Goal: Transaction & Acquisition: Purchase product/service

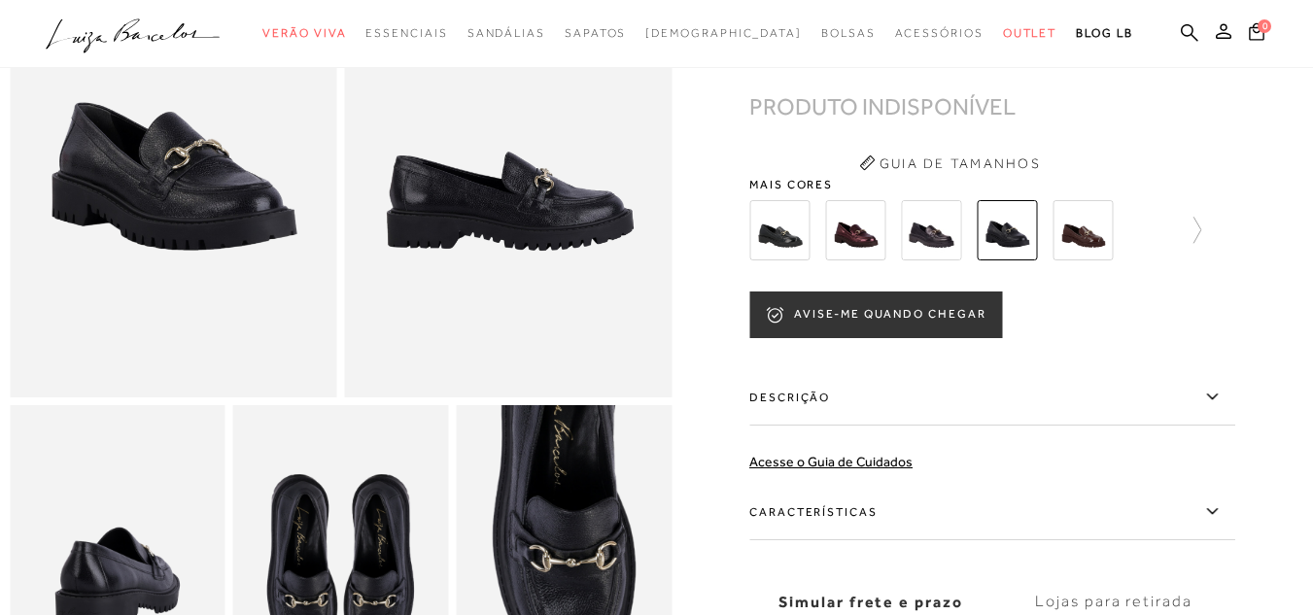
scroll to position [230, 0]
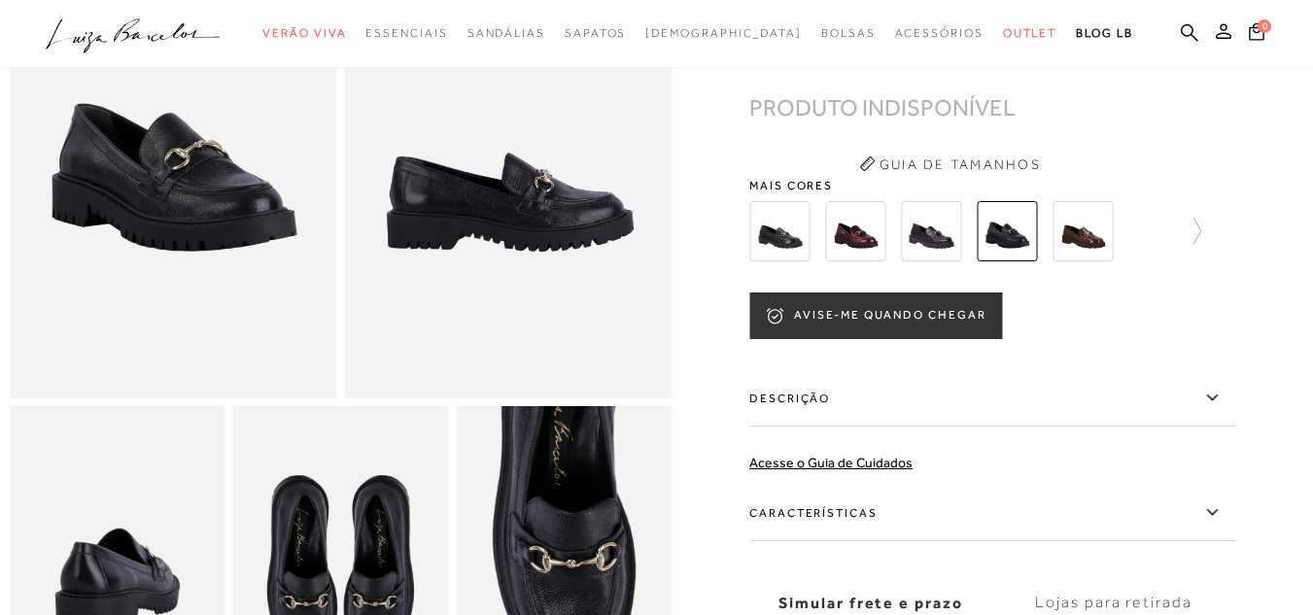
click at [842, 331] on button "AVISE-ME QUANDO CHEGAR" at bounding box center [875, 316] width 253 height 47
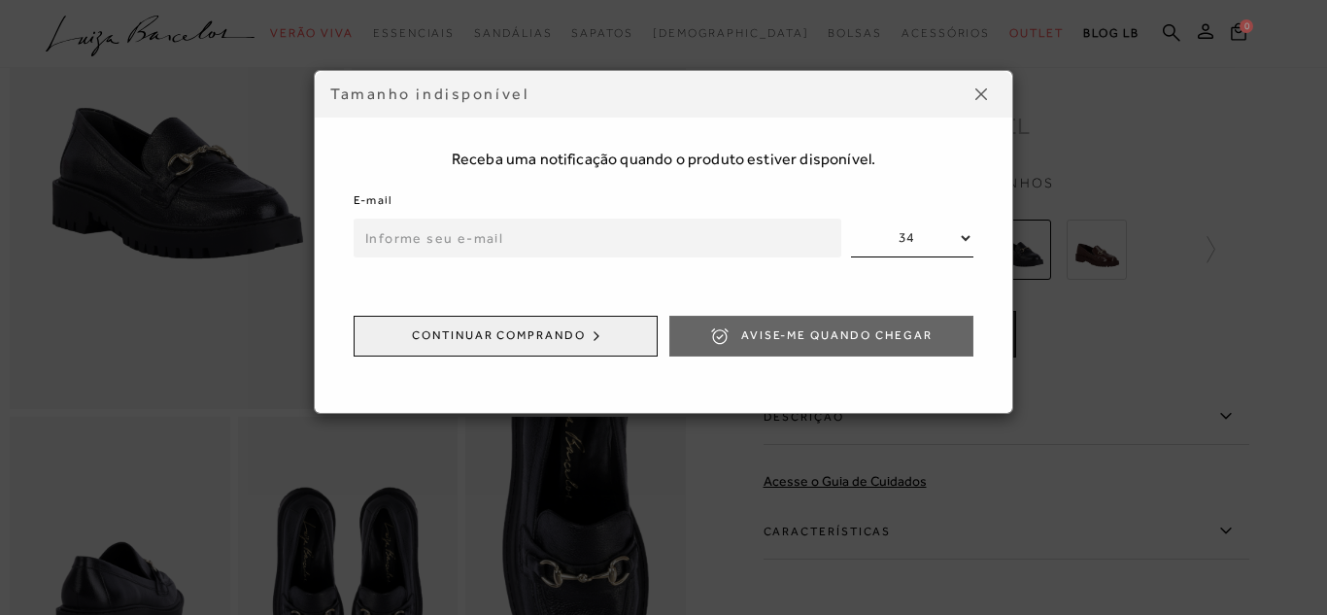
click at [720, 244] on input "email" at bounding box center [598, 238] width 488 height 39
type input "rafaelaborin7@gmail.com"
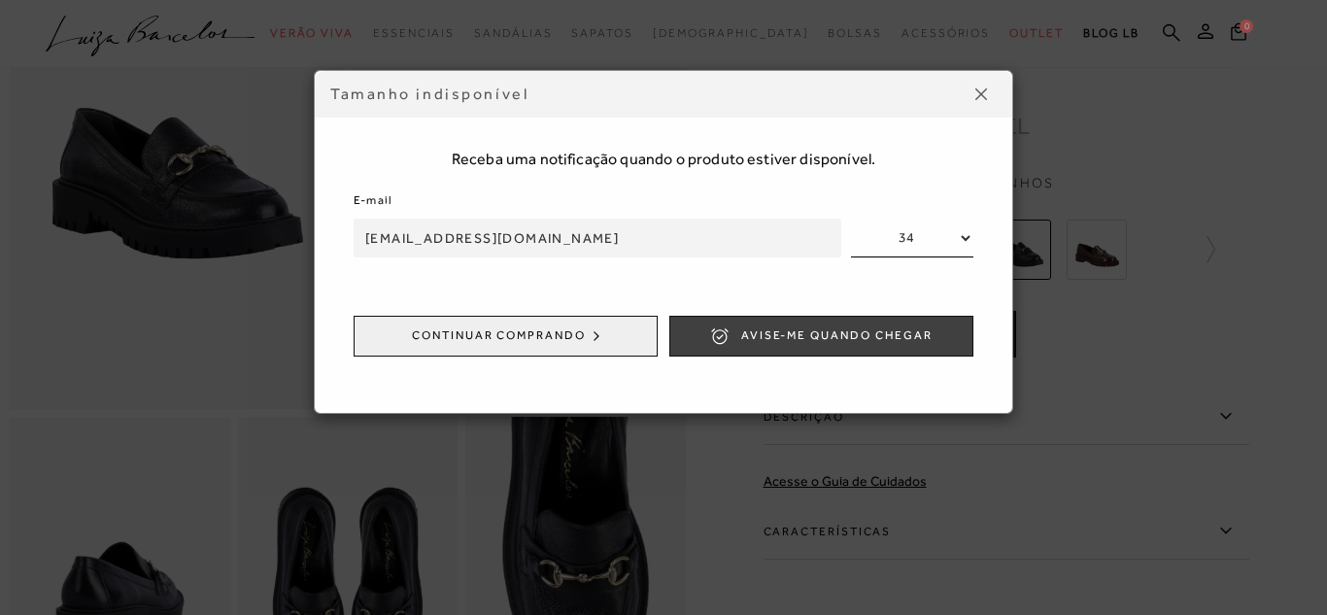
click at [737, 334] on button "Avise-me quando chegar" at bounding box center [822, 336] width 304 height 41
click at [912, 321] on button "ENVIADO" at bounding box center [822, 336] width 304 height 41
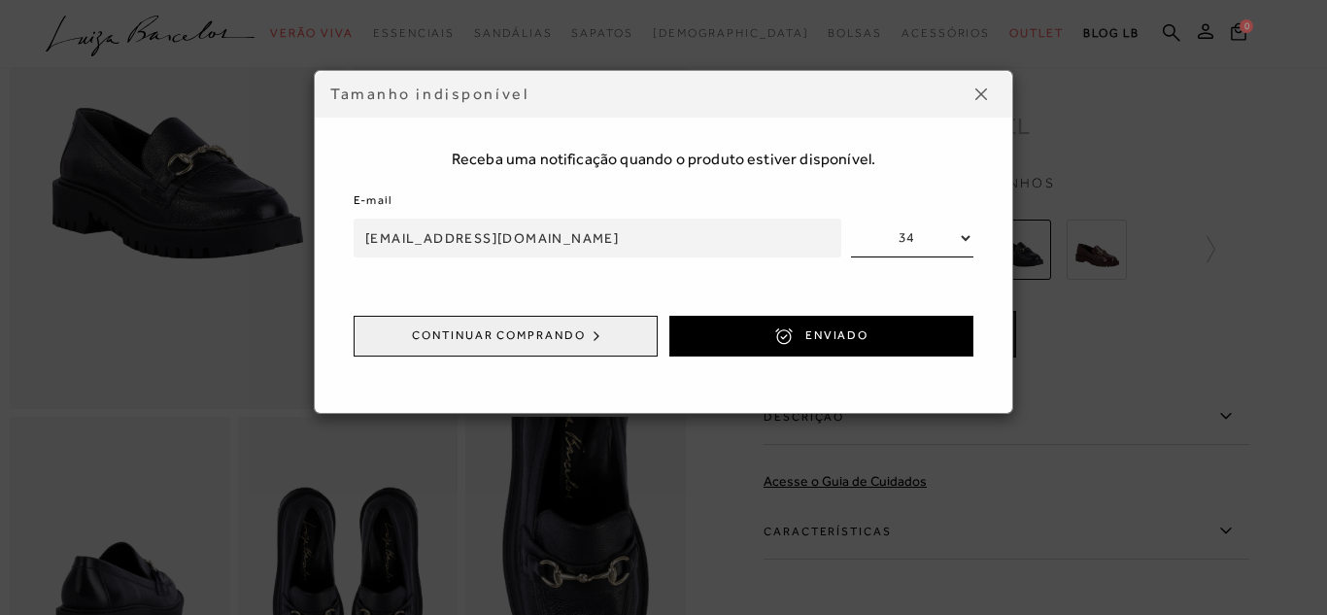
click at [937, 230] on select "34 35 36 37 38 39 40" at bounding box center [912, 238] width 122 height 39
select select
click at [851, 219] on select "34 35 36 37 38 39 40" at bounding box center [912, 238] width 122 height 39
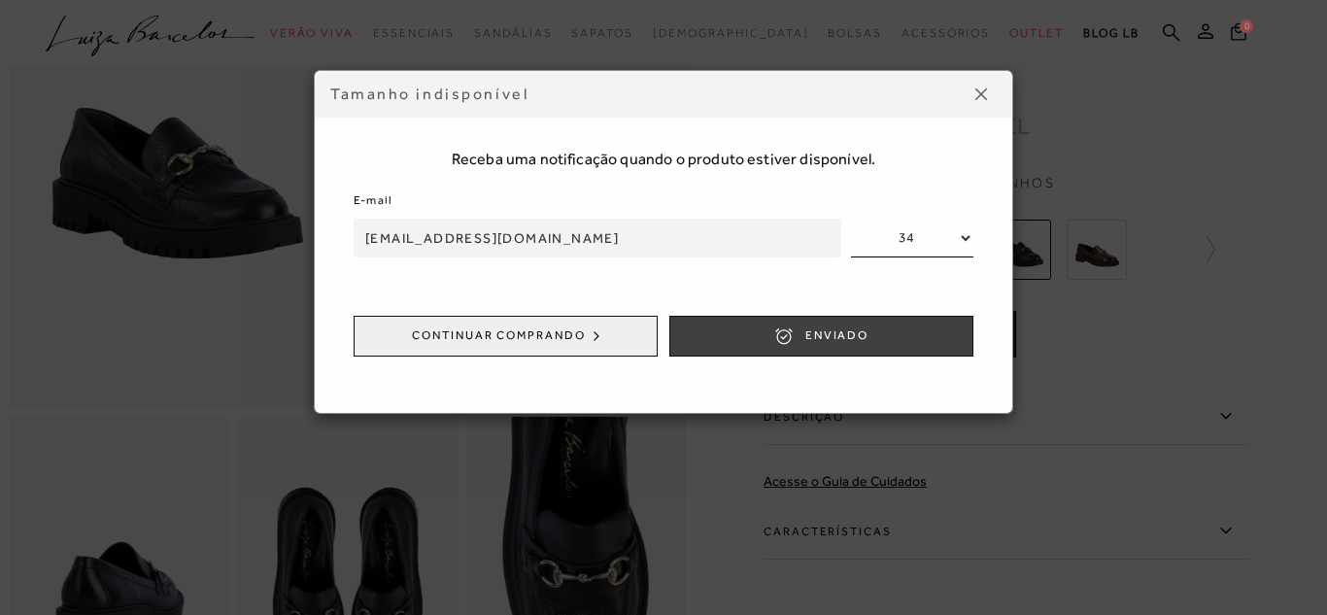
click at [899, 324] on button "ENVIADO" at bounding box center [822, 336] width 304 height 41
click at [893, 322] on button "ENVIADO" at bounding box center [822, 336] width 304 height 41
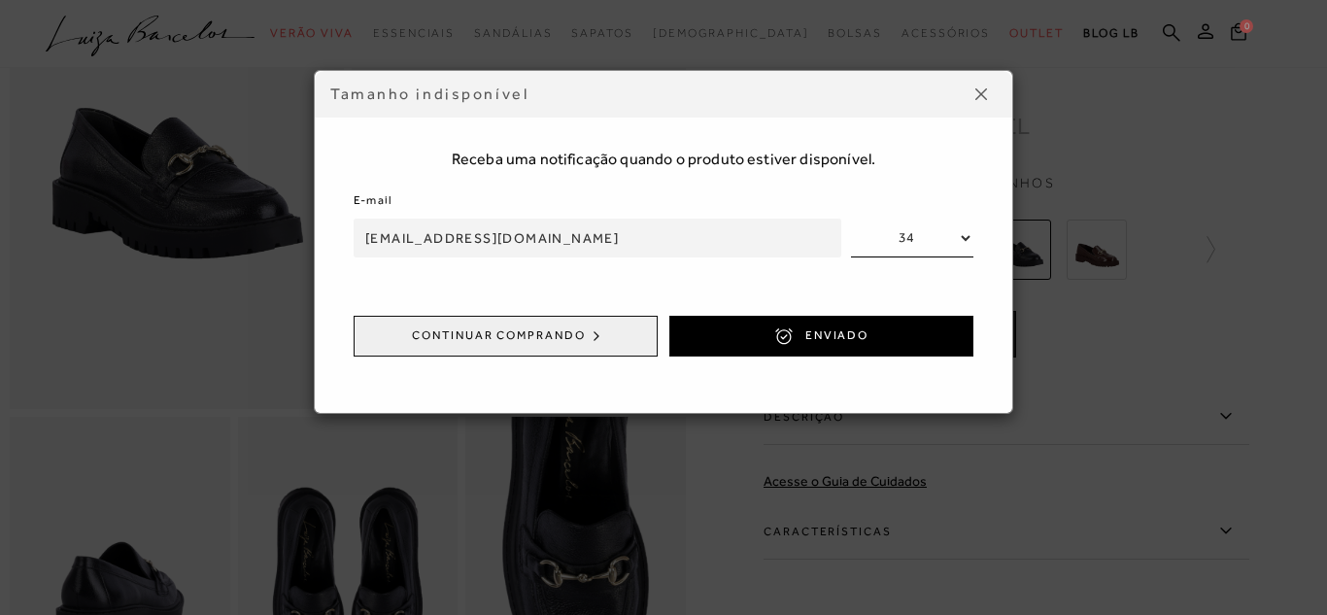
click at [989, 110] on div "Tamanho indisponível" at bounding box center [664, 94] width 698 height 47
click at [977, 93] on img at bounding box center [982, 94] width 12 height 12
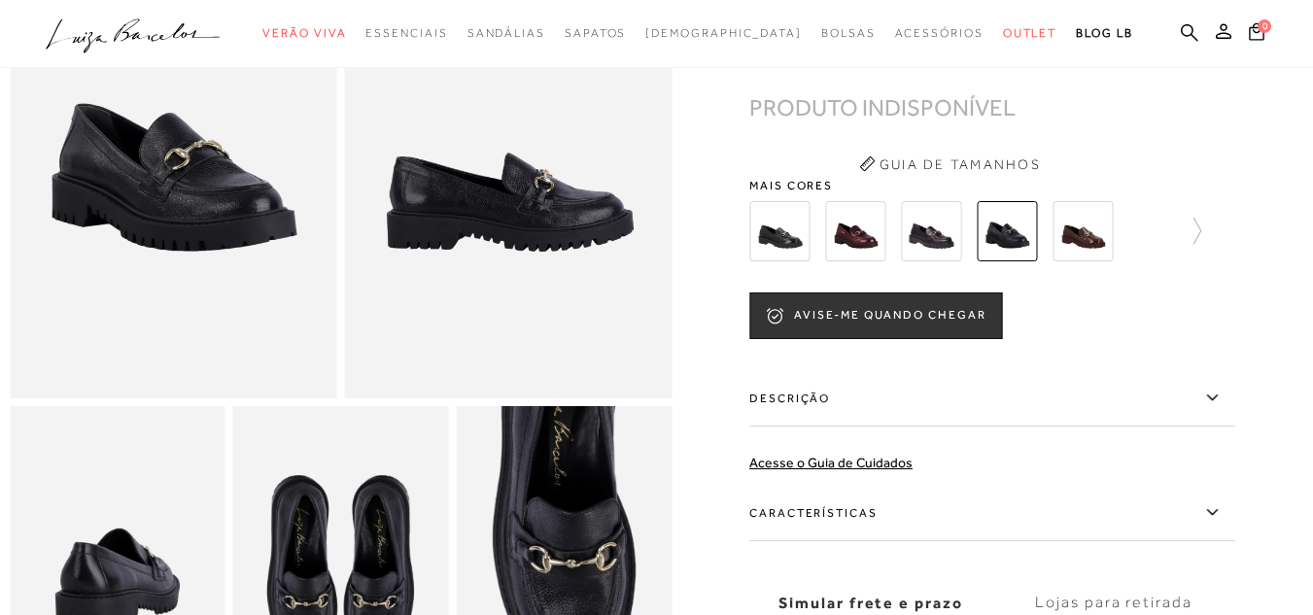
click at [949, 261] on img at bounding box center [931, 231] width 60 height 60
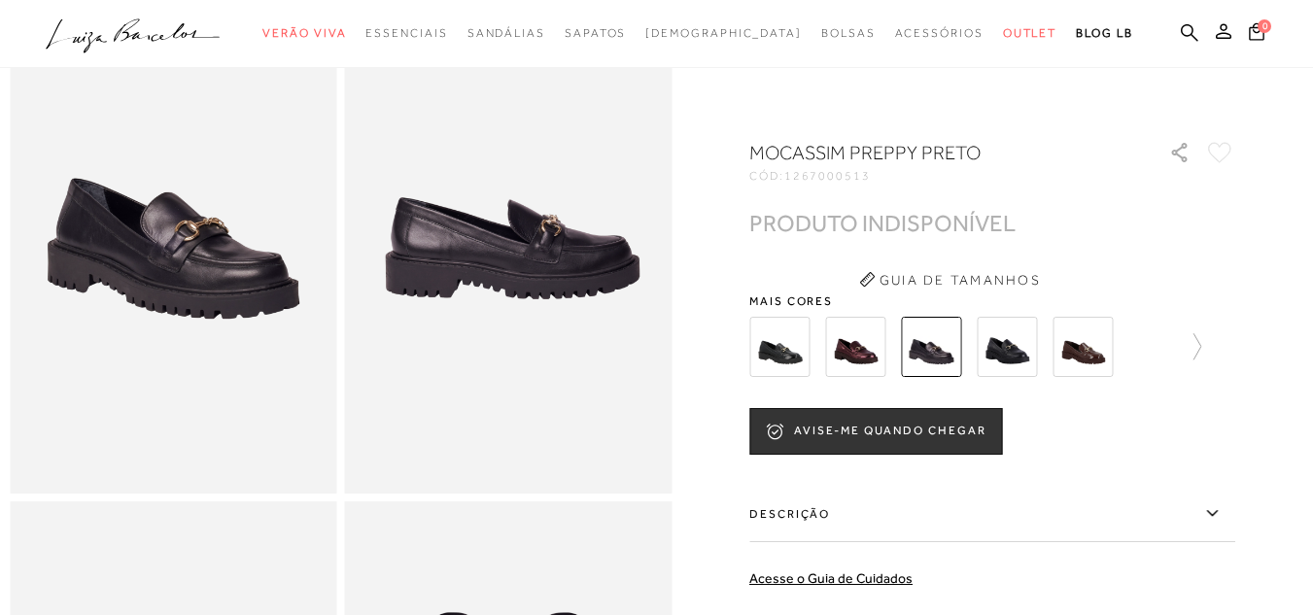
scroll to position [72, 0]
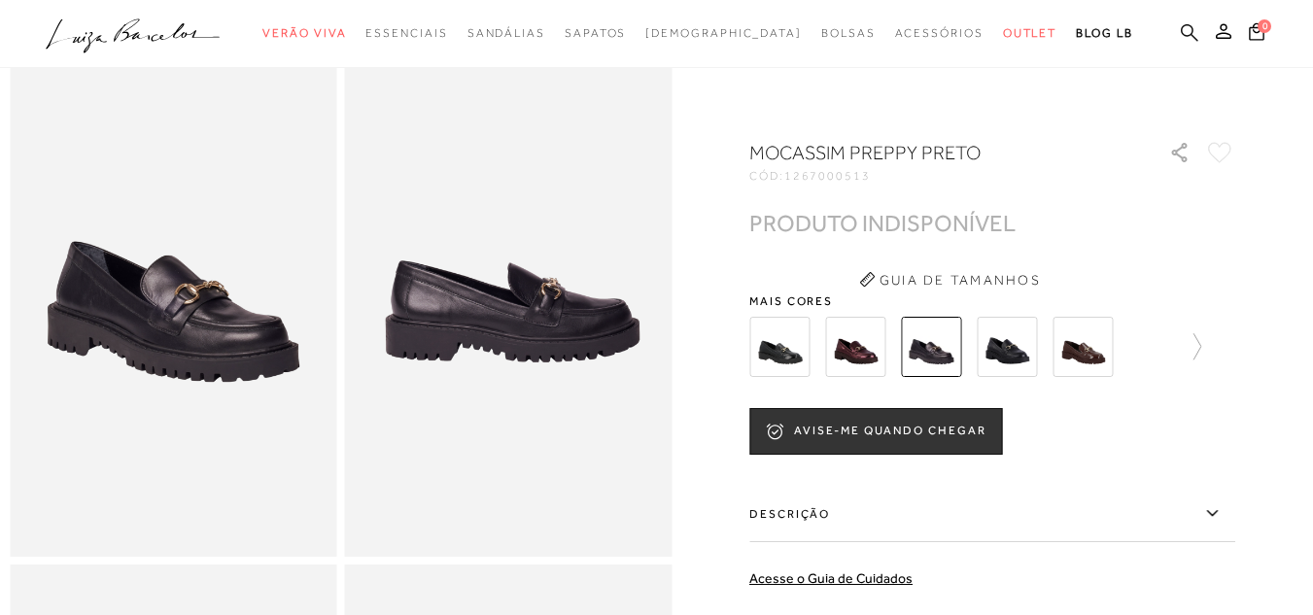
click at [1181, 30] on icon at bounding box center [1189, 31] width 17 height 17
click at [1153, 20] on ul ".a{fill-rule:evenodd;} Verão Viva Em alta Favoritos das Influenciadoras Apostas…" at bounding box center [642, 34] width 1192 height 36
click at [1181, 38] on icon at bounding box center [1189, 32] width 17 height 18
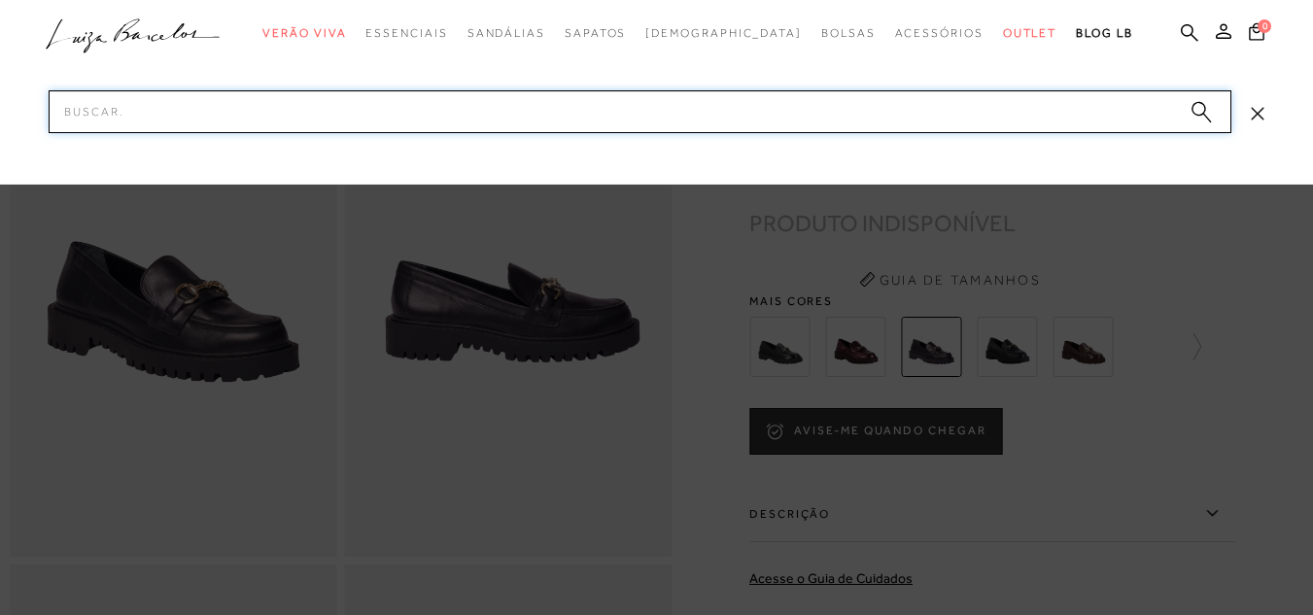
click at [809, 120] on input "Pesquisar" at bounding box center [640, 111] width 1183 height 43
type input "mocassim"
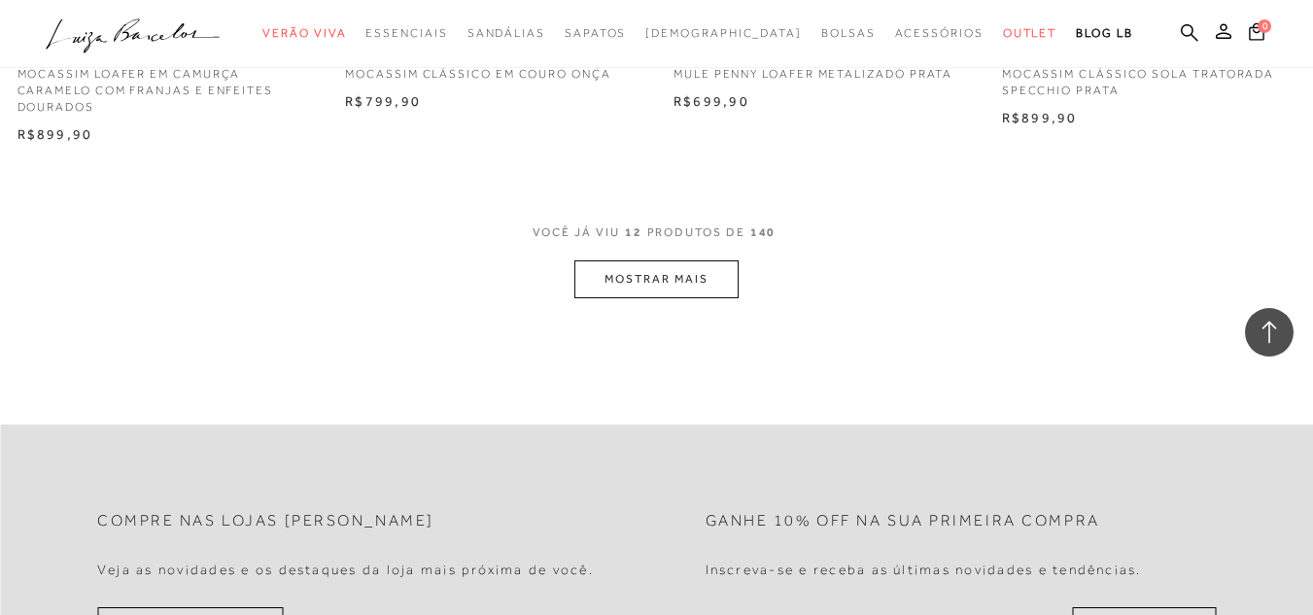
scroll to position [1909, 0]
click at [681, 280] on button "MOSTRAR MAIS" at bounding box center [655, 274] width 163 height 38
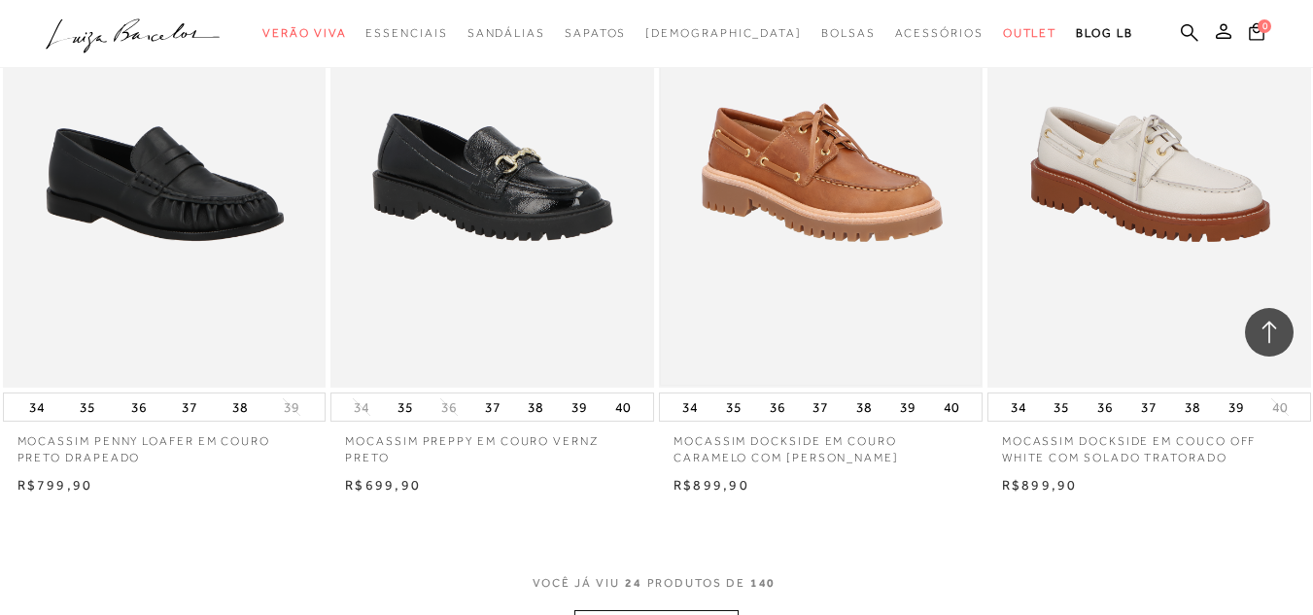
scroll to position [3428, 0]
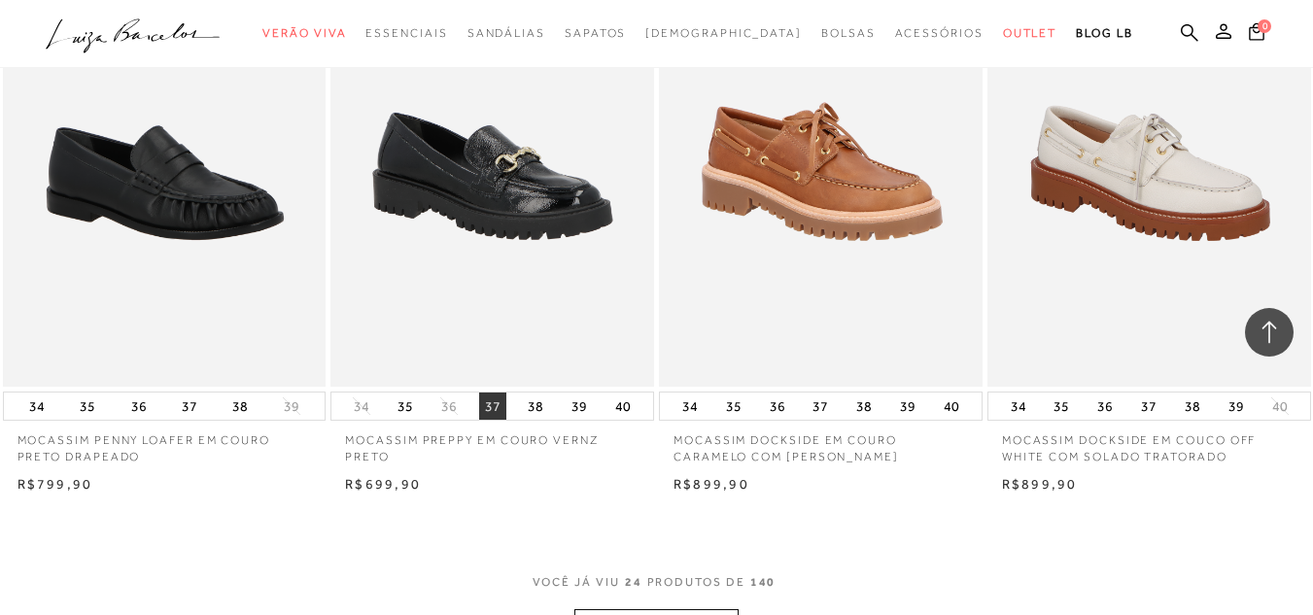
click at [496, 407] on button "37" at bounding box center [492, 406] width 27 height 27
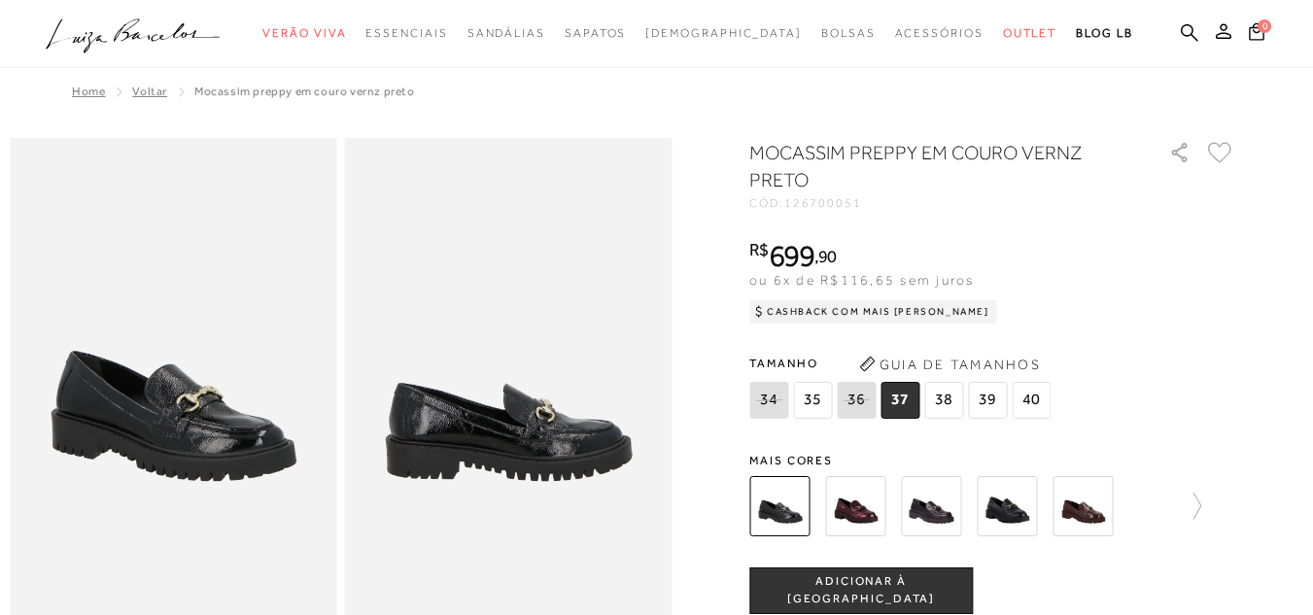
scroll to position [185, 0]
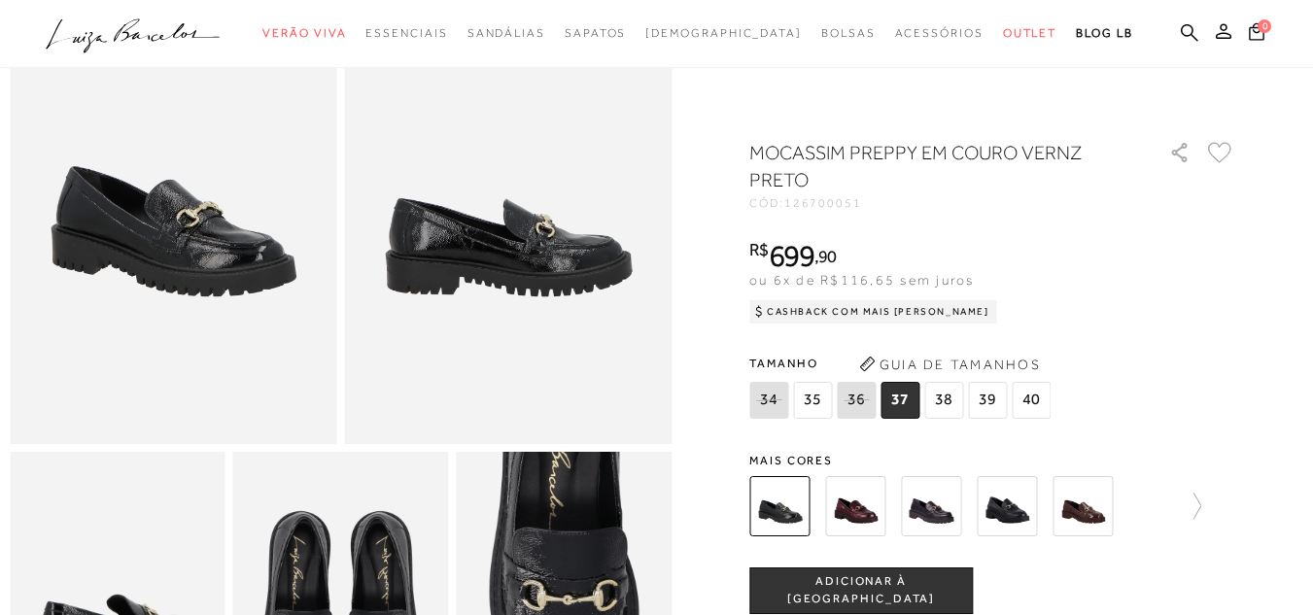
click at [945, 514] on img at bounding box center [931, 506] width 60 height 60
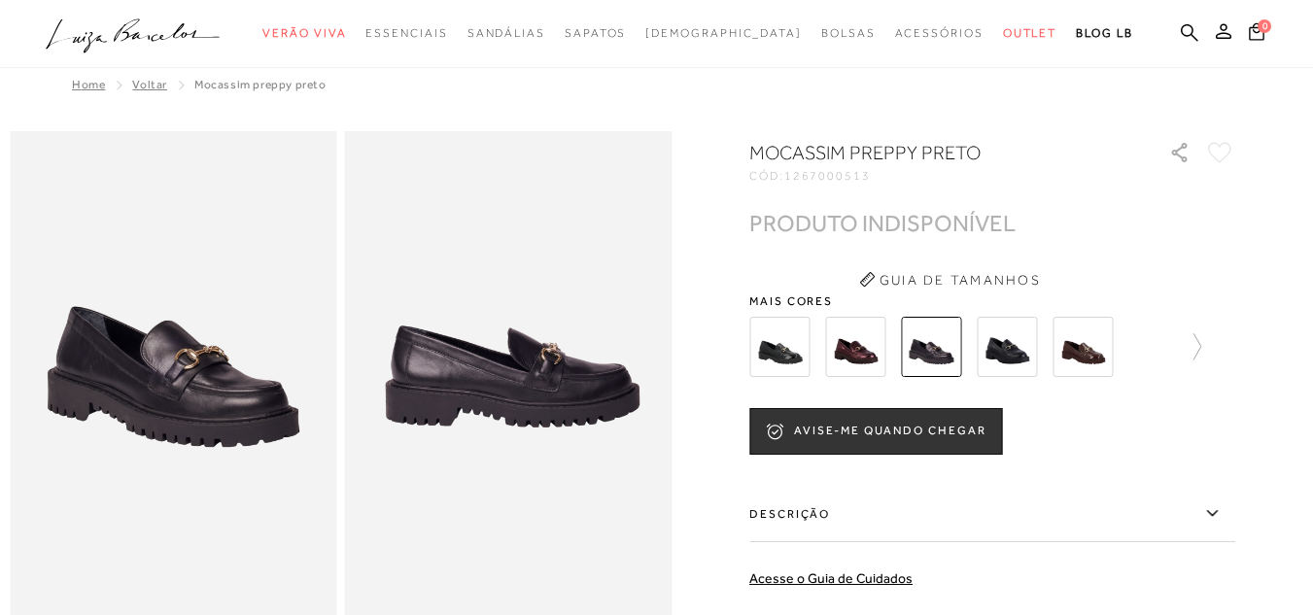
scroll to position [8, 0]
click at [1022, 360] on img at bounding box center [1007, 347] width 60 height 60
